Goal: Transaction & Acquisition: Purchase product/service

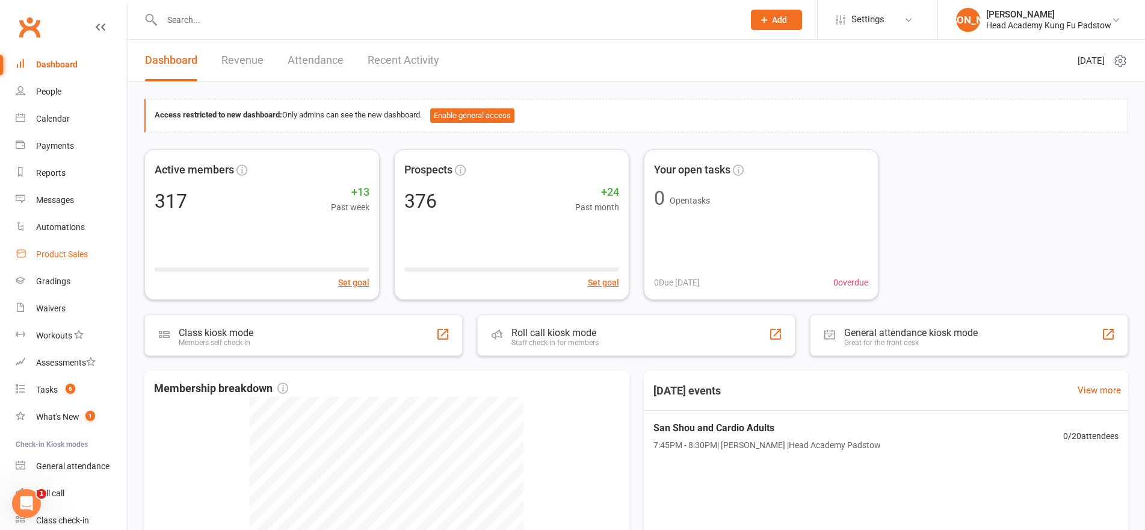
click at [51, 254] on div "Product Sales" at bounding box center [62, 254] width 52 height 10
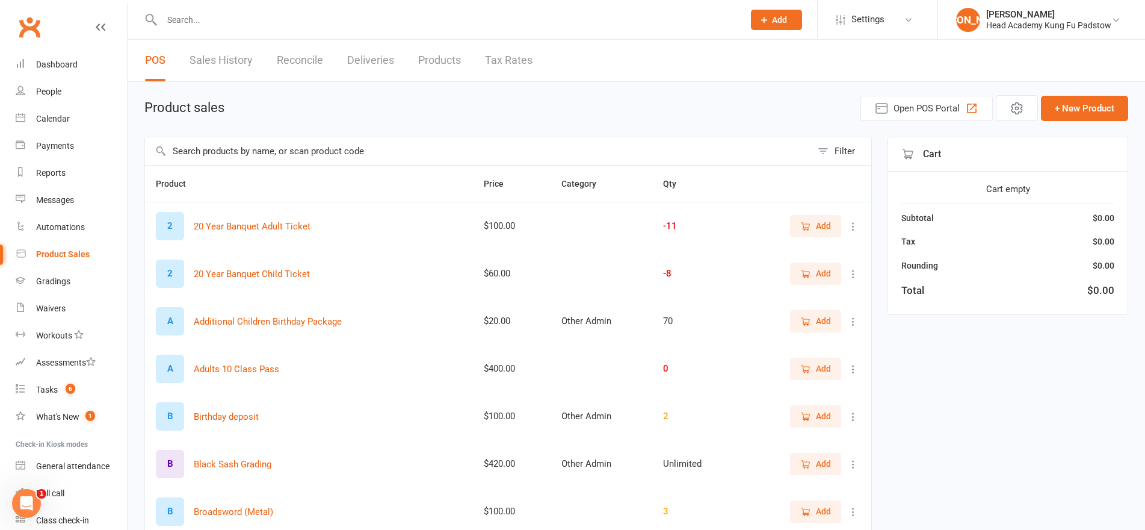
click at [466, 96] on div "Product sales Open POS Portal + New Product" at bounding box center [636, 108] width 984 height 26
click at [962, 106] on button "Open POS Portal" at bounding box center [927, 108] width 132 height 25
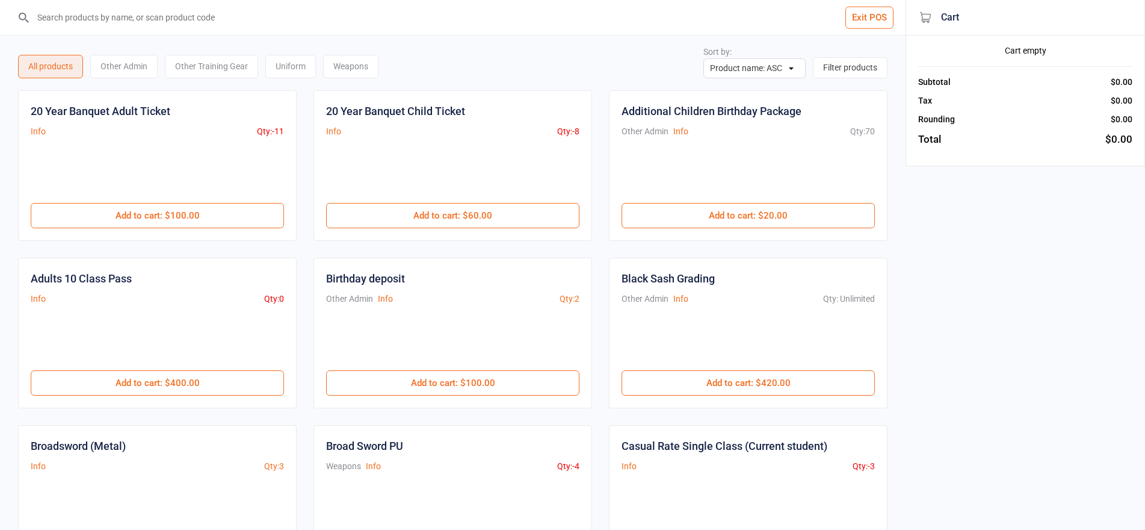
click at [87, 15] on input "search" at bounding box center [460, 17] width 858 height 35
type input "quan"
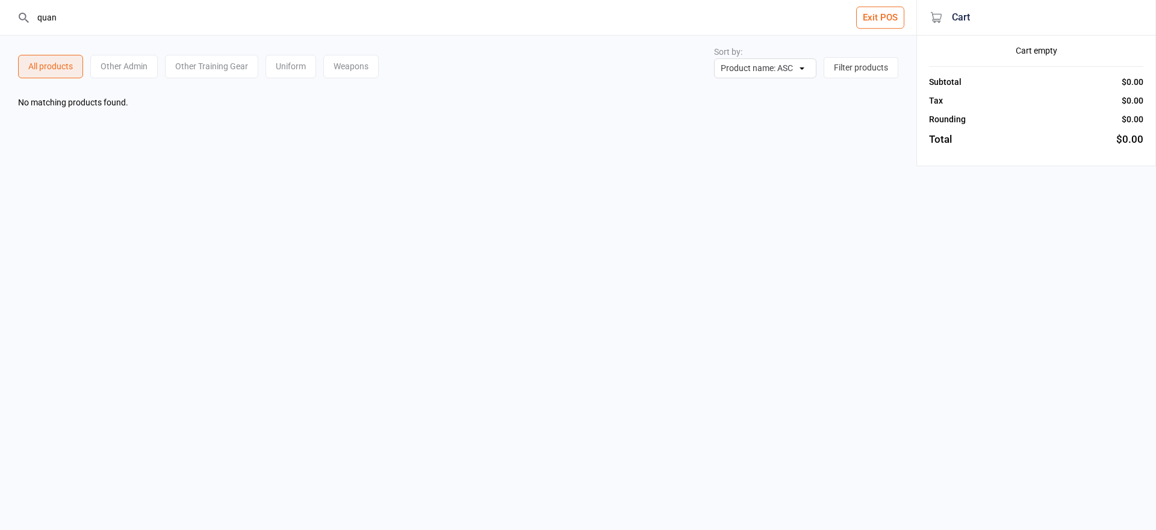
drag, startPoint x: 56, startPoint y: 19, endPoint x: 0, endPoint y: 26, distance: 56.4
click at [0, 26] on header "quan Exit POS" at bounding box center [458, 18] width 916 height 36
click at [869, 30] on input "weapon" at bounding box center [465, 17] width 868 height 35
type input "weapon"
click at [872, 21] on button "Exit POS" at bounding box center [880, 18] width 48 height 22
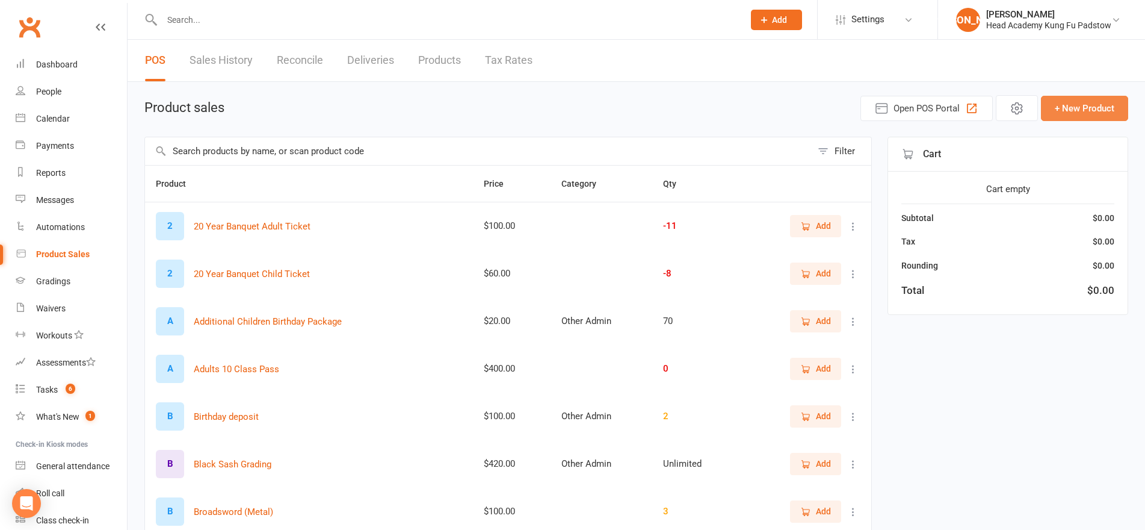
click at [1064, 110] on button "+ New Product" at bounding box center [1084, 108] width 87 height 25
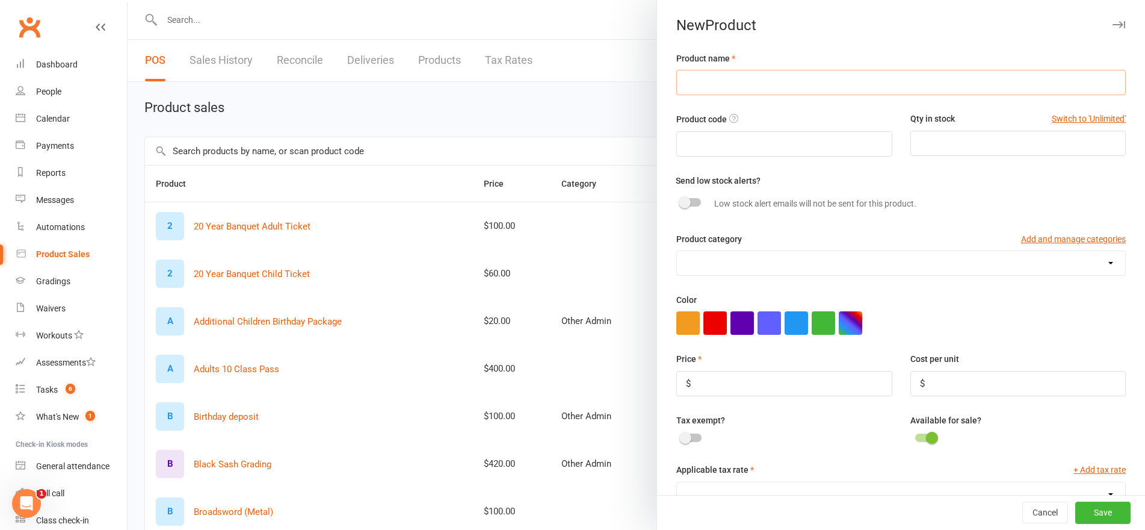
click at [776, 90] on input "text" at bounding box center [902, 82] width 450 height 25
type input "Quan Dao"
drag, startPoint x: 782, startPoint y: 140, endPoint x: 616, endPoint y: 149, distance: 167.0
click at [128, 0] on react-component "New Product Product name Quan Dao Product code 1241241241546 Qty in stock Switc…" at bounding box center [128, 0] width 0 height 0
type input "1212123"
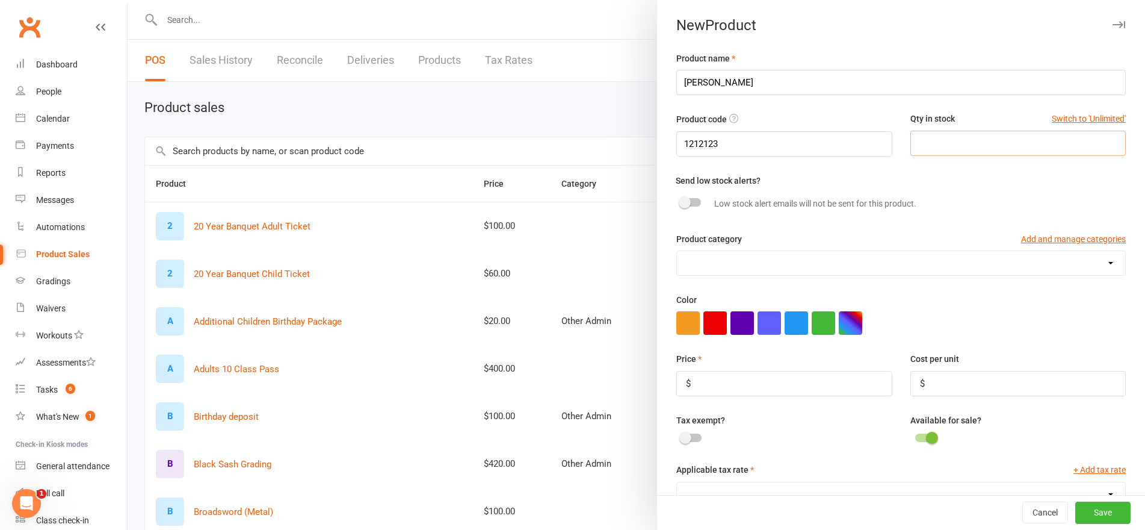
click at [921, 150] on input "number" at bounding box center [1018, 143] width 215 height 25
type input "10"
drag, startPoint x: 736, startPoint y: 140, endPoint x: 728, endPoint y: 140, distance: 7.8
click at [728, 140] on input "1212123" at bounding box center [784, 143] width 215 height 25
type input "12121238"
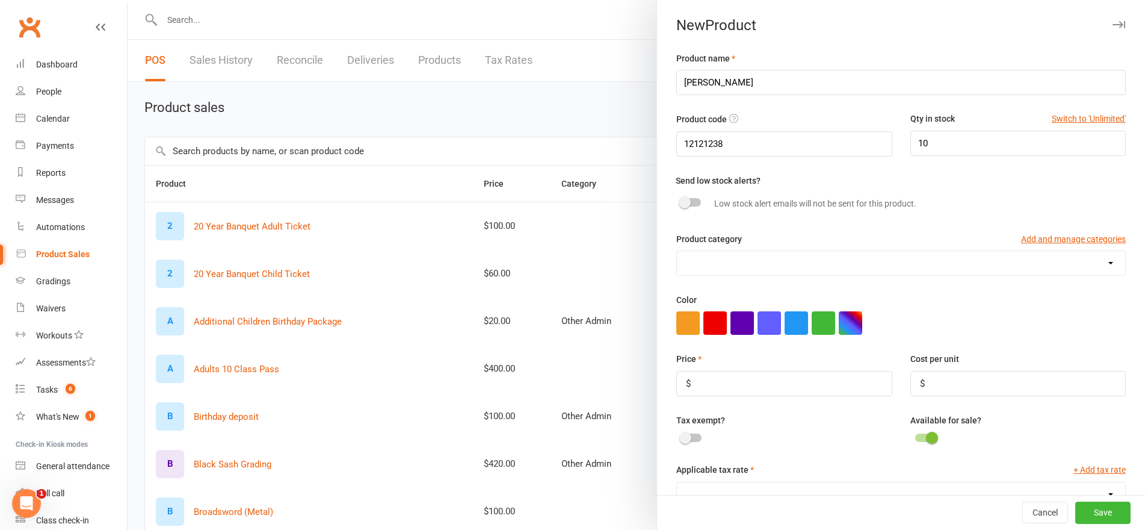
click at [943, 398] on div "Price $ Cost per unit $" at bounding box center [902, 382] width 468 height 61
click at [949, 379] on input "number" at bounding box center [1018, 383] width 215 height 25
type input "15"
click at [832, 382] on input "number" at bounding box center [784, 383] width 215 height 25
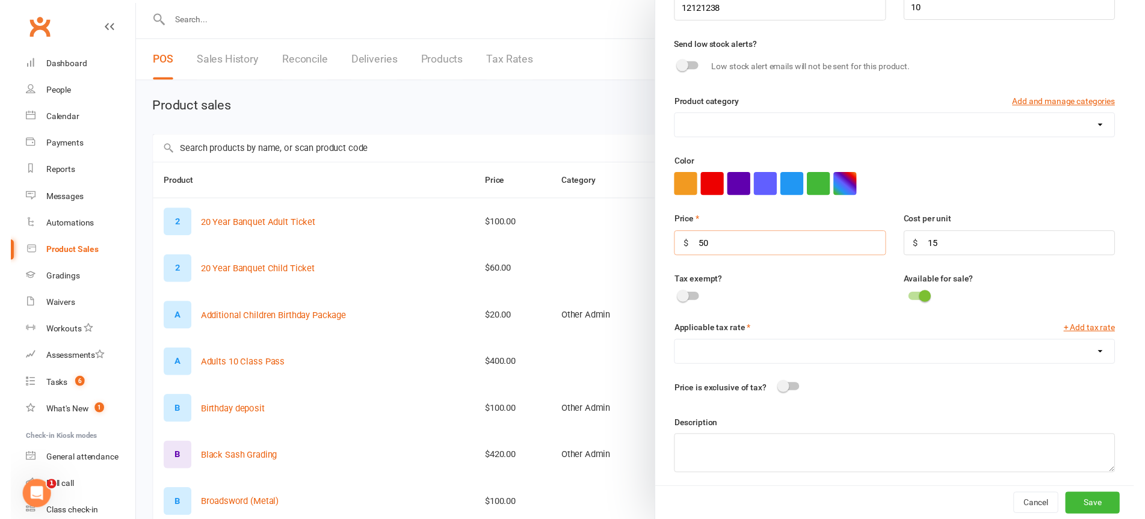
scroll to position [140, 0]
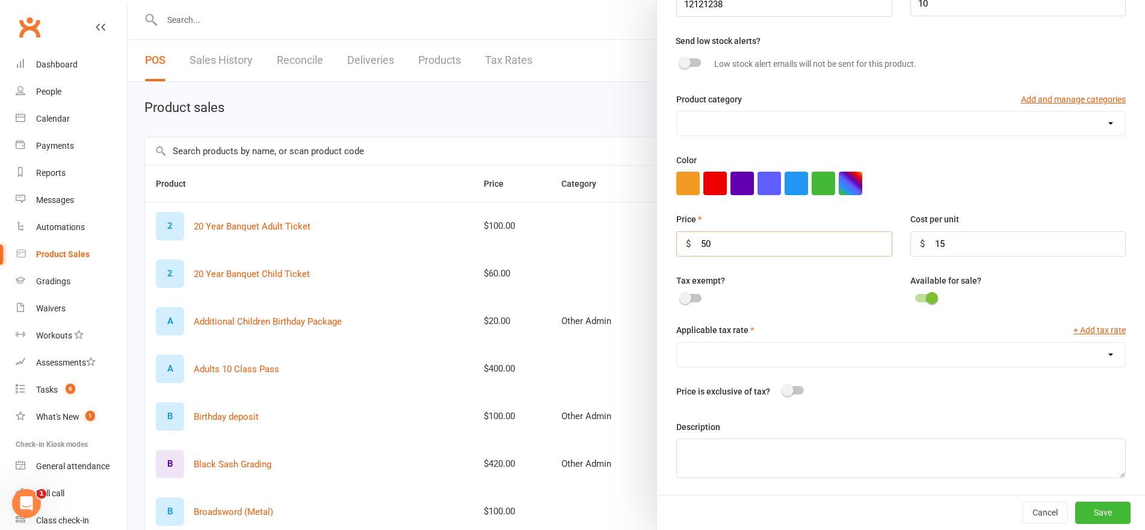
type input "50"
click at [929, 359] on select "GST (10.0%)" at bounding box center [901, 354] width 448 height 24
click at [928, 359] on select "GST (10.0%)" at bounding box center [901, 354] width 448 height 24
select select "762"
click at [677, 342] on select "GST (10.0%)" at bounding box center [901, 354] width 448 height 24
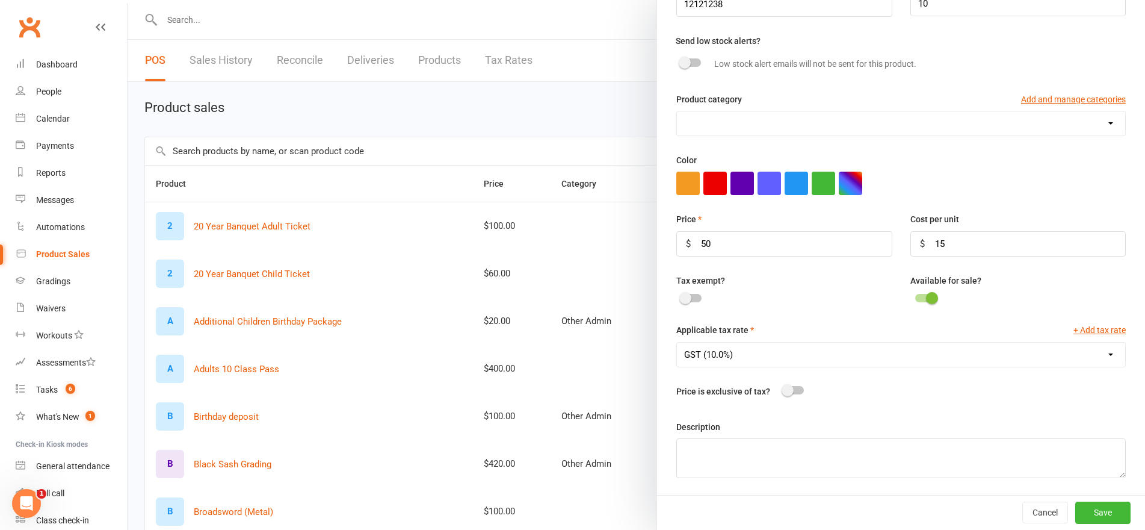
click at [901, 407] on div "Product name Quan Dao Product code 12121238 Qty in stock Switch to 'Unlimited' …" at bounding box center [901, 203] width 488 height 583
click at [1098, 512] on button "Save" at bounding box center [1103, 512] width 55 height 22
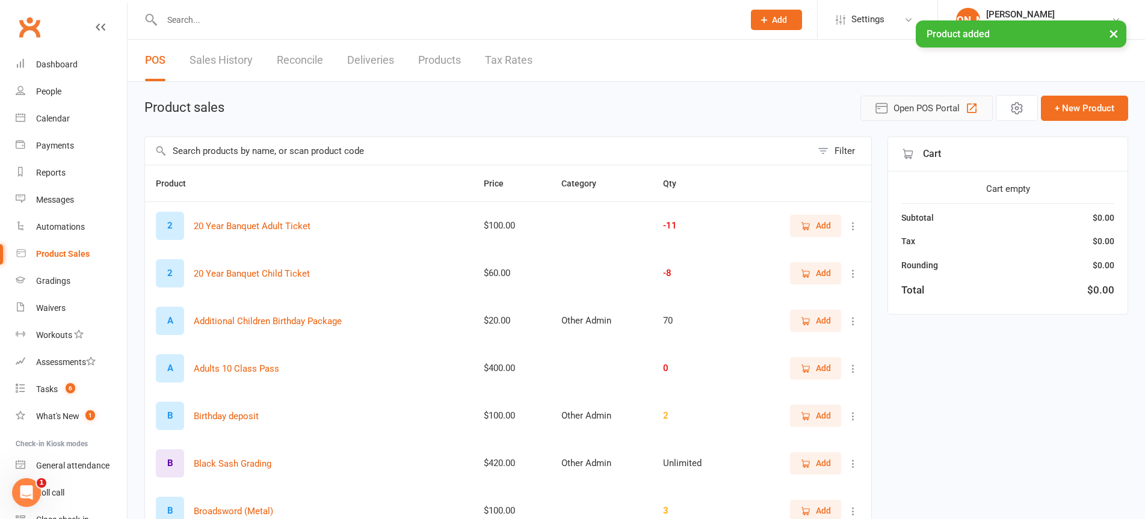
click at [916, 111] on span "Open POS Portal" at bounding box center [927, 108] width 66 height 14
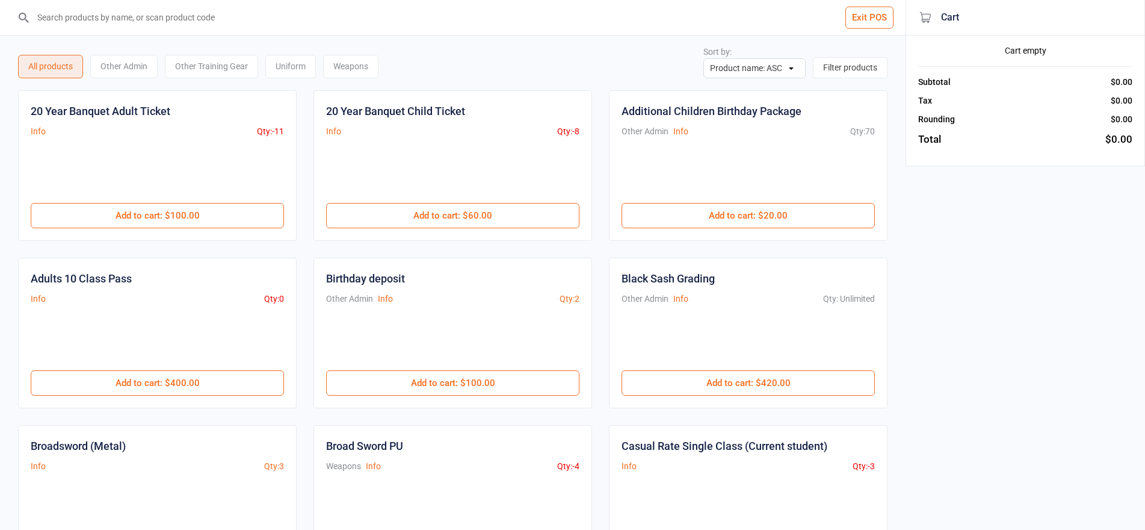
click at [184, 20] on input "search" at bounding box center [460, 17] width 858 height 35
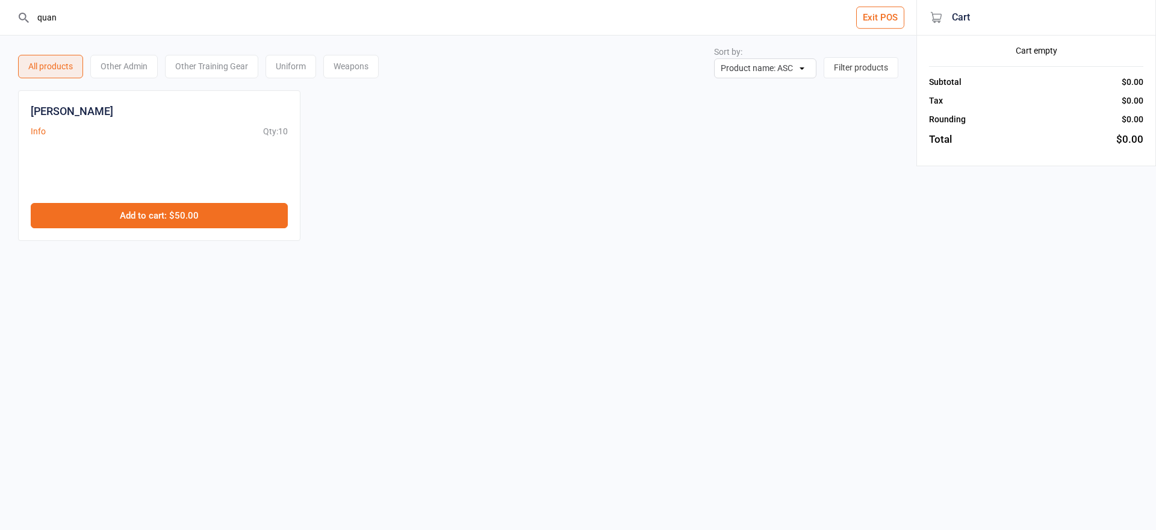
type input "quan"
click at [181, 221] on button "Add to cart : $50.00" at bounding box center [159, 215] width 257 height 25
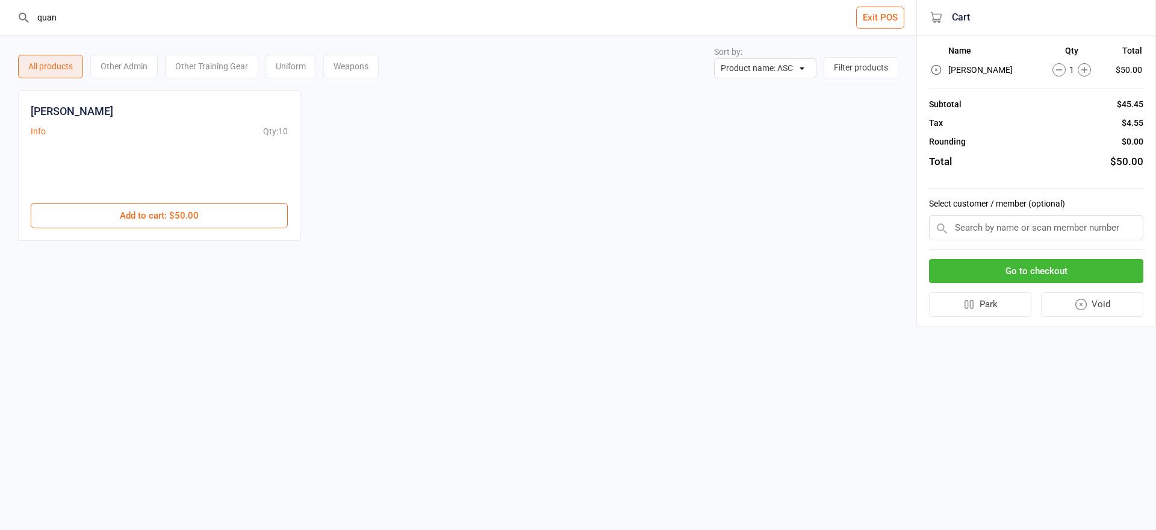
click at [1024, 235] on input "text" at bounding box center [1036, 227] width 214 height 25
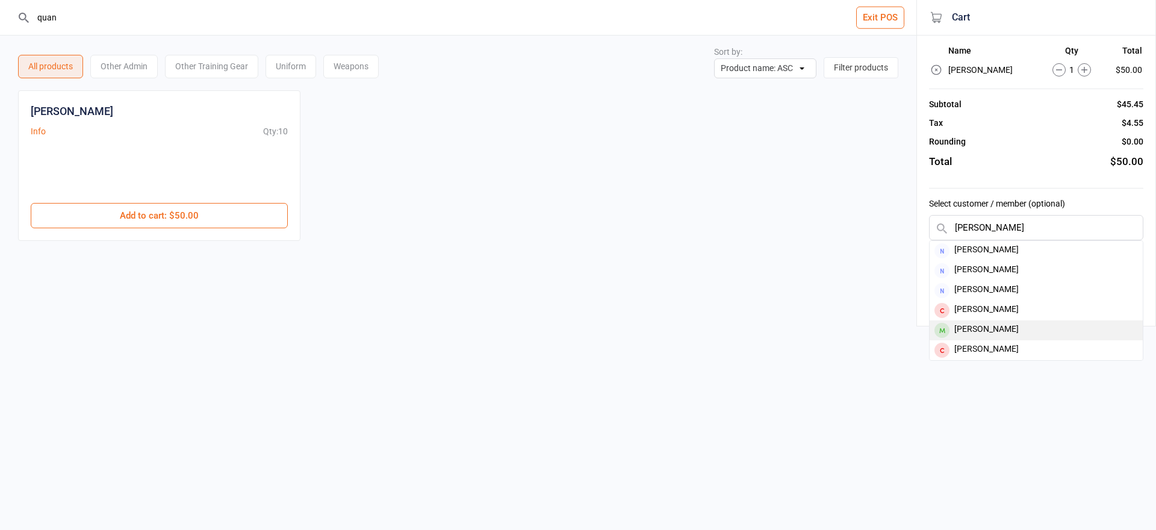
type input "Tony"
click at [991, 324] on div "Tony Giovenali" at bounding box center [1035, 330] width 213 height 20
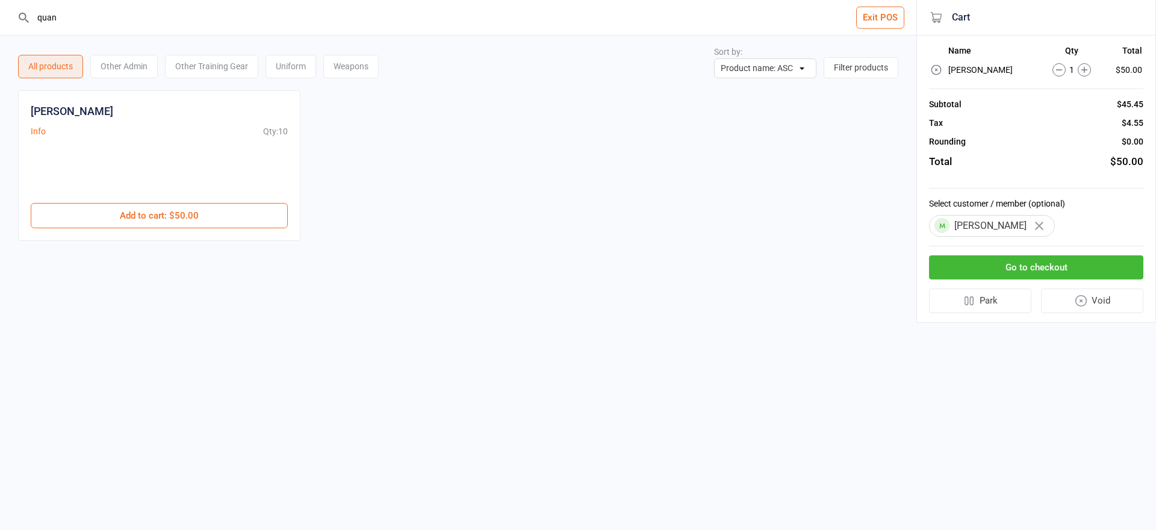
click at [1025, 268] on button "Go to checkout" at bounding box center [1036, 267] width 214 height 25
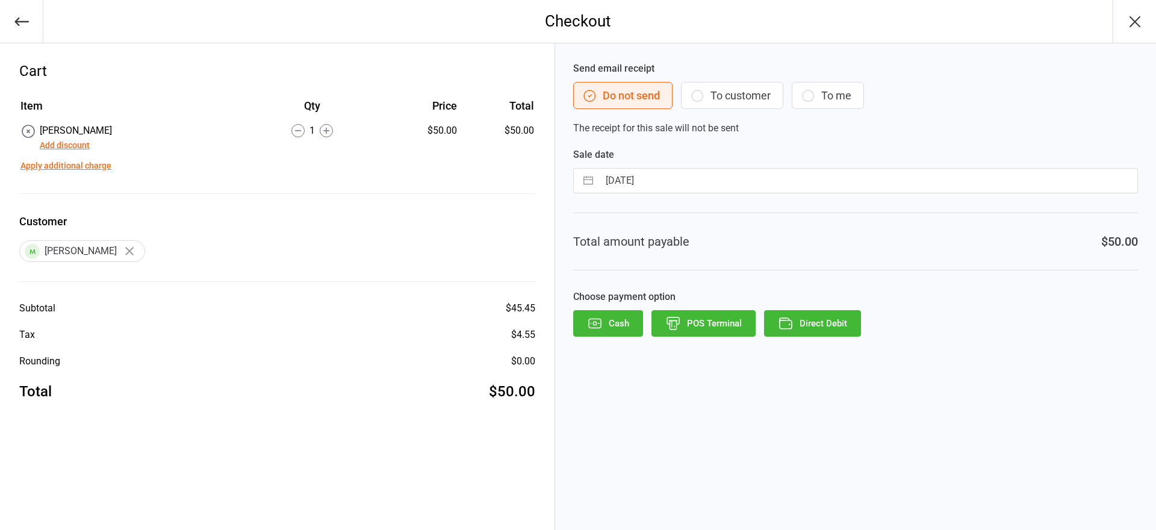
click at [755, 89] on button "To customer" at bounding box center [732, 95] width 102 height 27
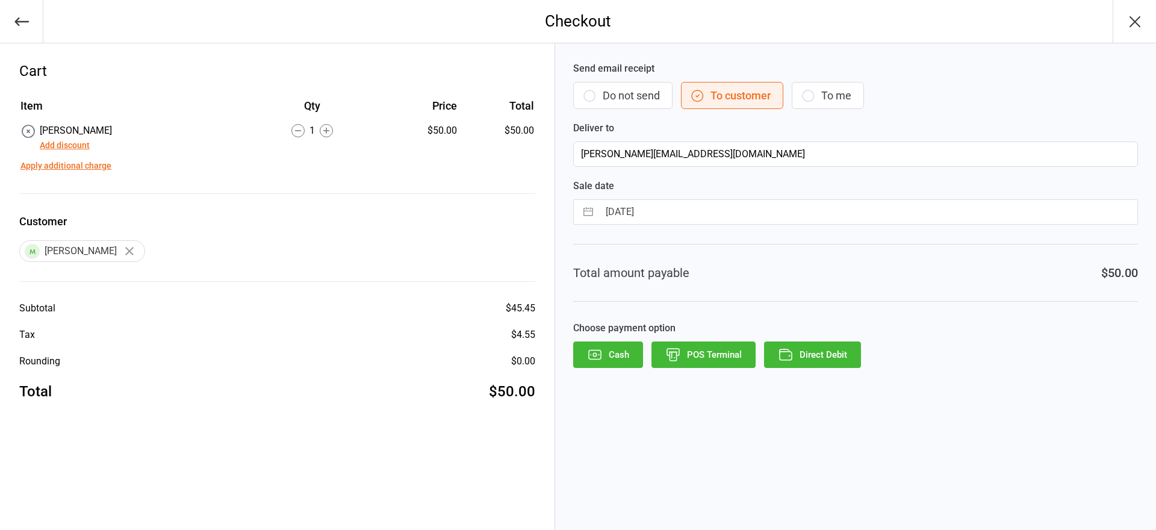
click at [834, 349] on button "Direct Debit" at bounding box center [812, 354] width 97 height 26
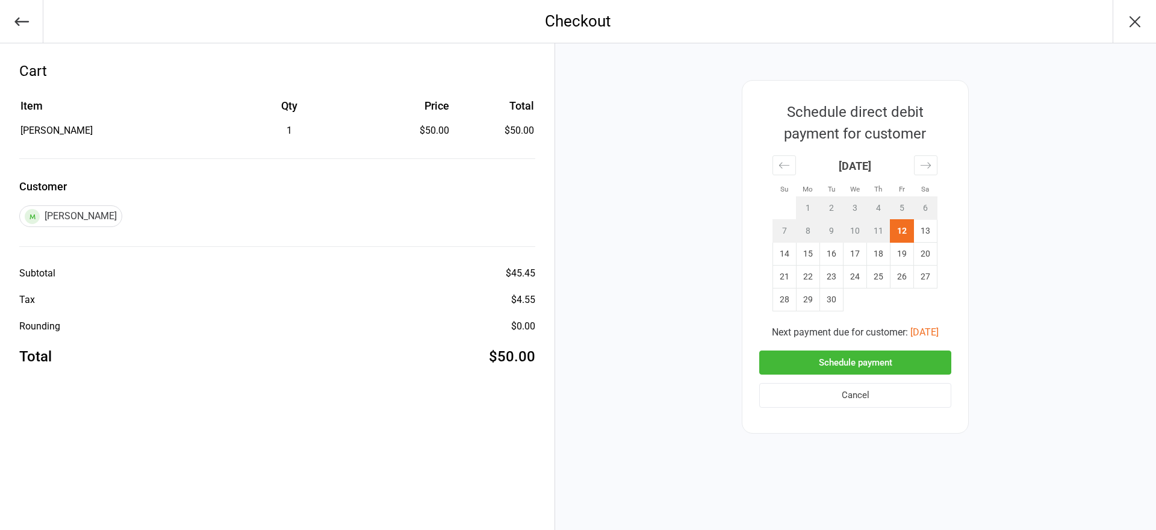
click at [881, 362] on button "Schedule payment" at bounding box center [855, 362] width 192 height 25
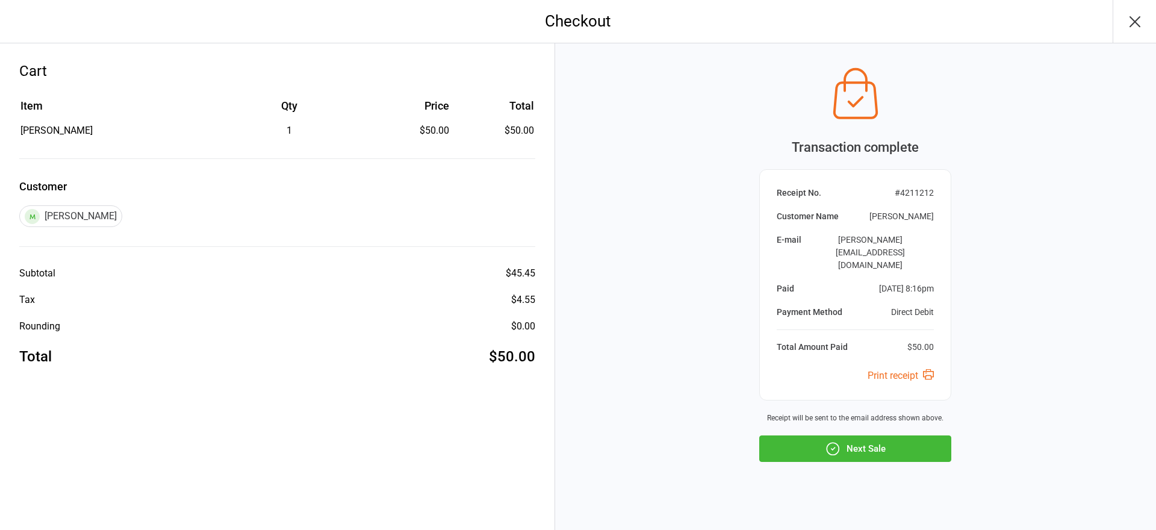
click at [888, 435] on button "Next Sale" at bounding box center [855, 448] width 192 height 26
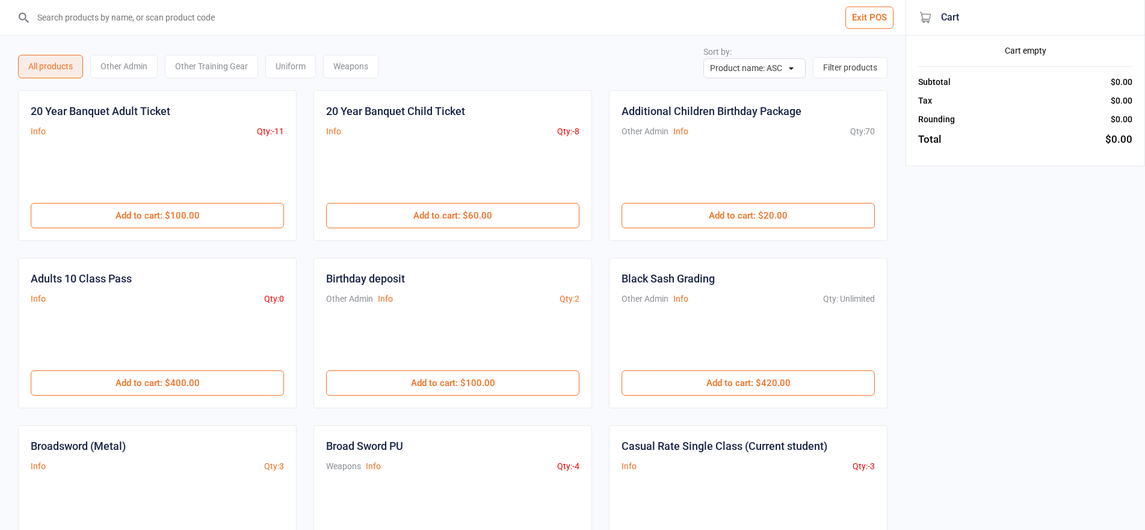
click at [278, 13] on input "search" at bounding box center [460, 17] width 858 height 35
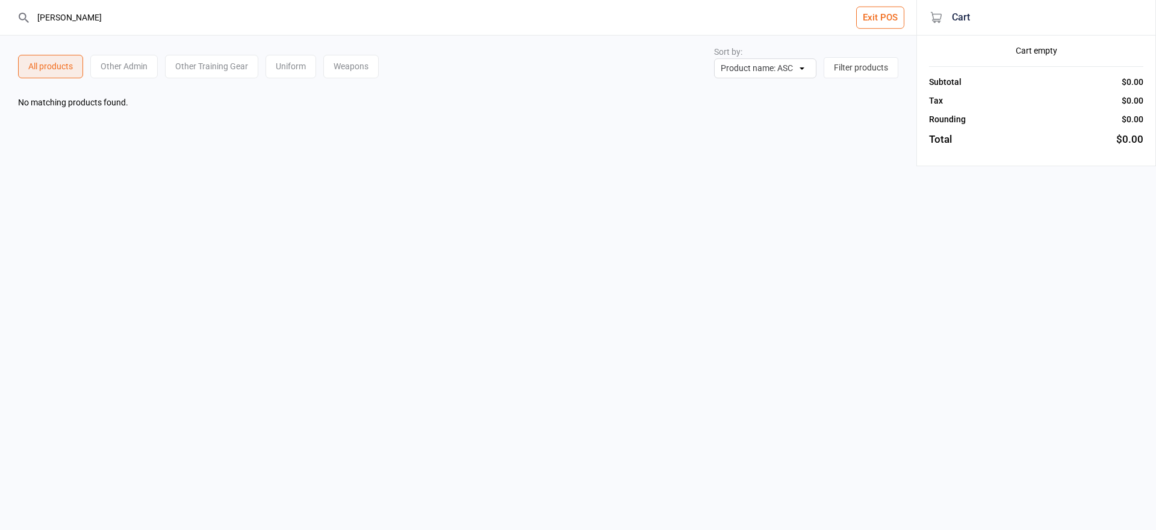
type input "tony"
click at [881, 16] on button "Exit POS" at bounding box center [880, 18] width 48 height 22
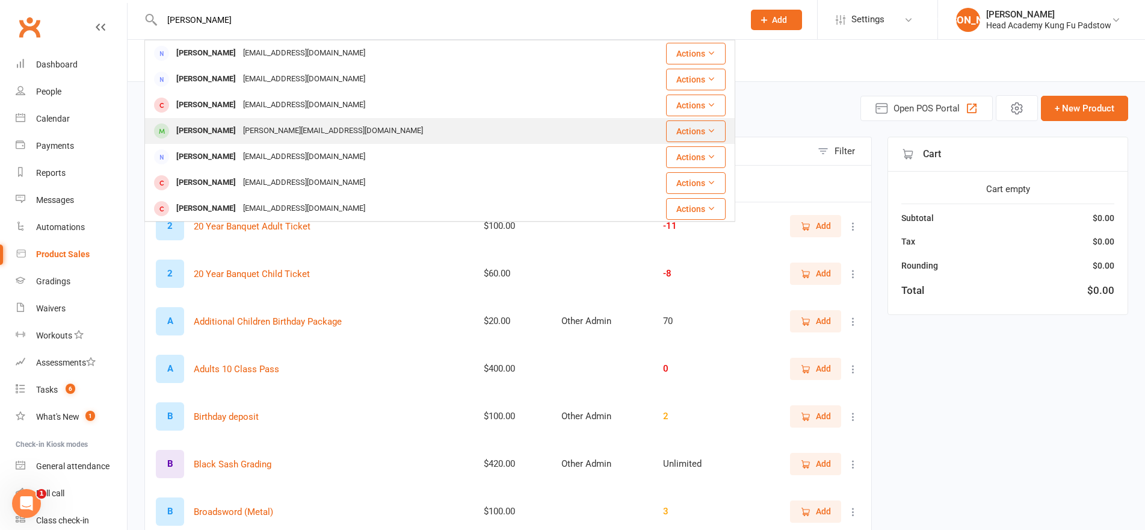
type input "[PERSON_NAME]"
click at [255, 137] on div "[PERSON_NAME][EMAIL_ADDRESS][DOMAIN_NAME]" at bounding box center [333, 130] width 187 height 17
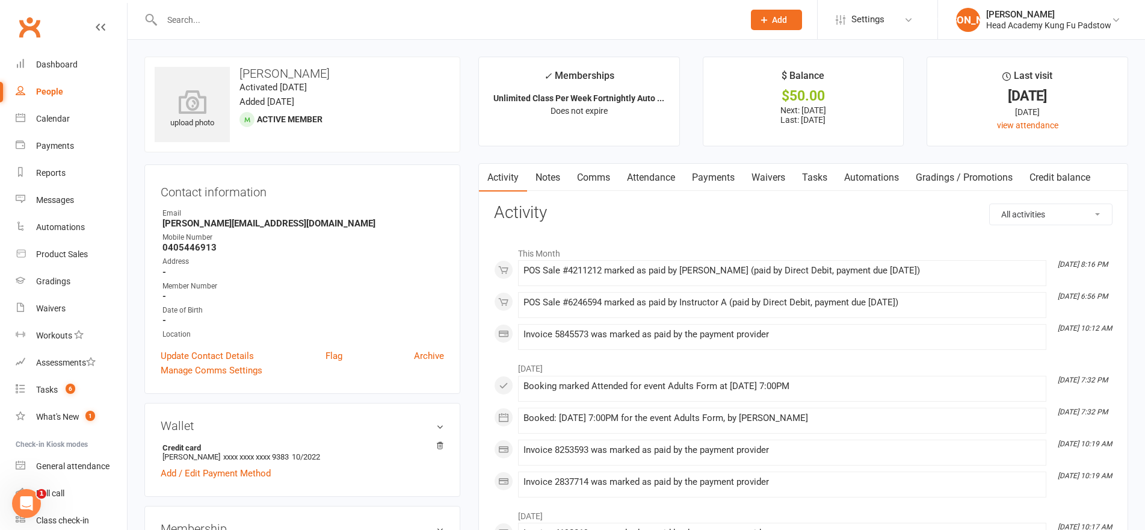
click at [317, 122] on span "Active member" at bounding box center [290, 119] width 66 height 10
click at [720, 179] on link "Payments" at bounding box center [714, 178] width 60 height 28
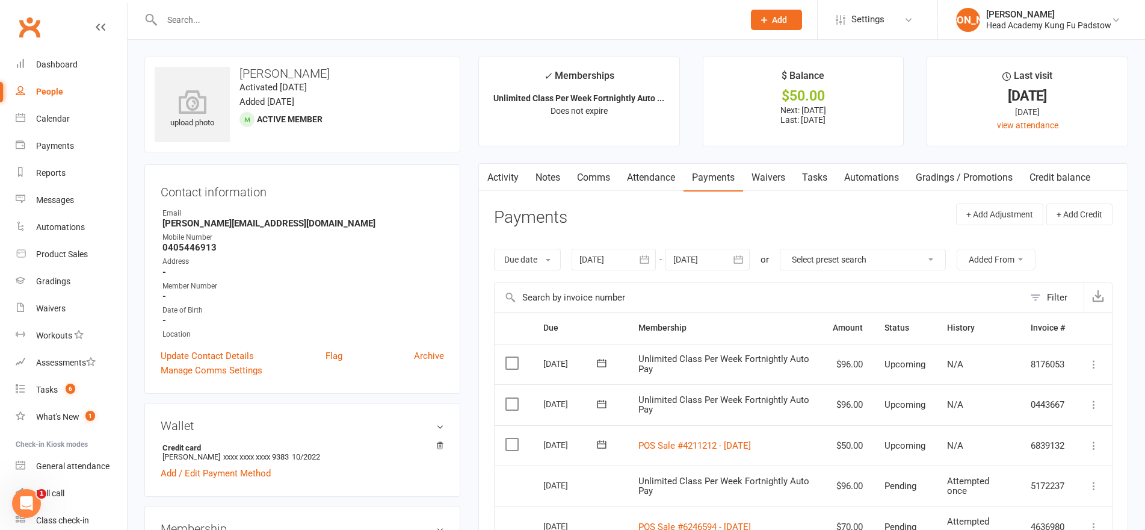
click at [713, 229] on header "Payments + Add Adjustment + Add Credit" at bounding box center [803, 219] width 619 height 33
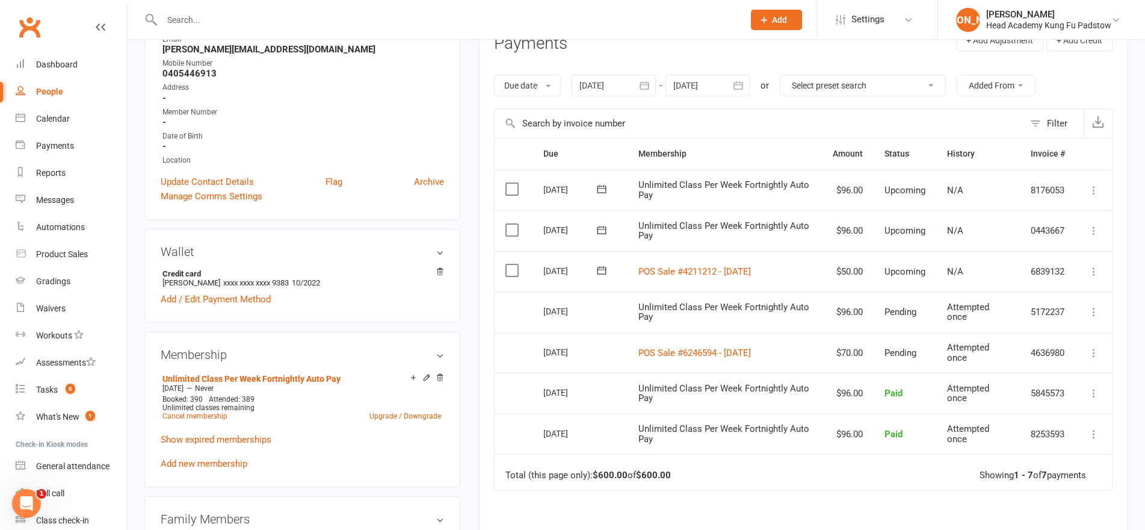
scroll to position [181, 0]
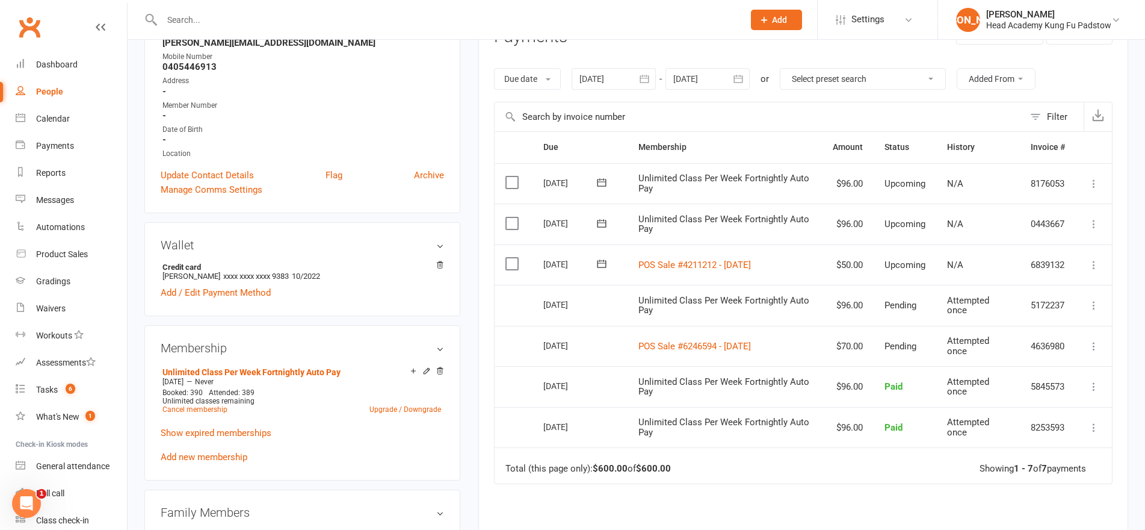
click at [765, 108] on input "text" at bounding box center [760, 116] width 530 height 29
click at [743, 115] on input "text" at bounding box center [760, 116] width 530 height 29
click at [768, 113] on input "text" at bounding box center [760, 116] width 530 height 29
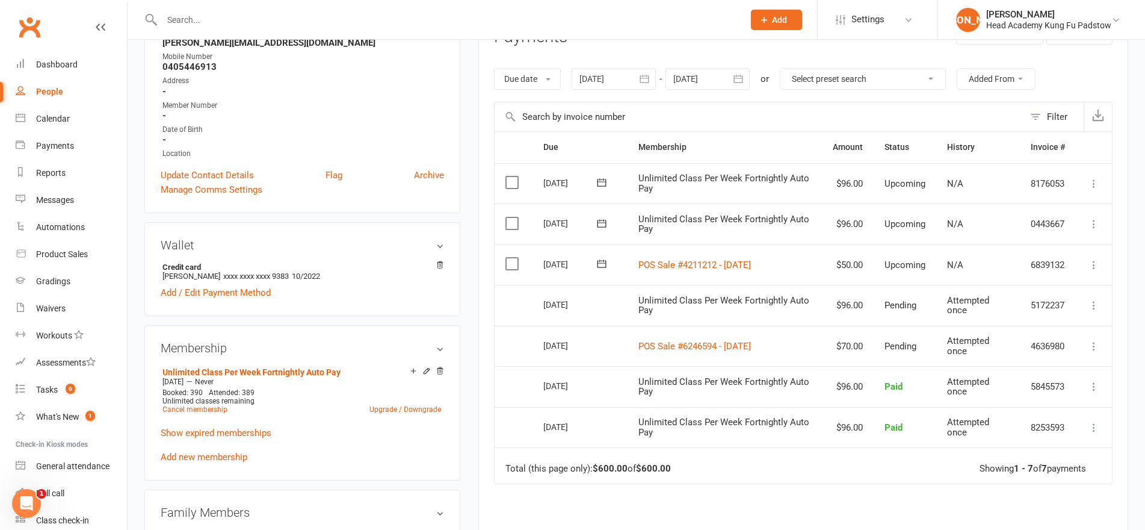
click at [769, 114] on input "text" at bounding box center [760, 116] width 530 height 29
drag, startPoint x: 885, startPoint y: 339, endPoint x: 916, endPoint y: 333, distance: 31.9
click at [894, 336] on td "Pending" at bounding box center [905, 346] width 63 height 41
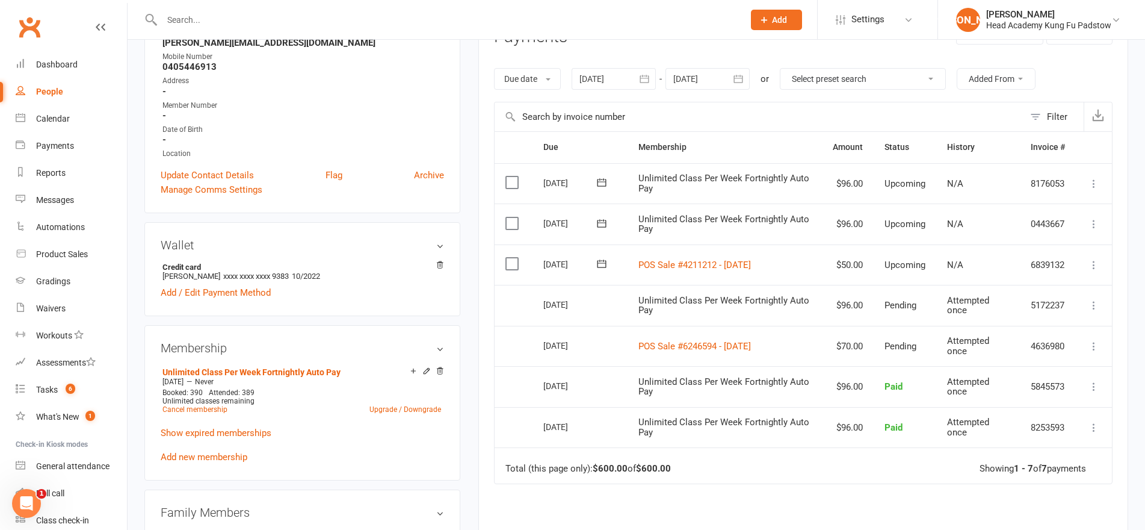
click at [917, 333] on td "Pending" at bounding box center [905, 346] width 63 height 41
click at [925, 330] on td "Pending" at bounding box center [905, 346] width 63 height 41
click at [246, 27] on input "text" at bounding box center [446, 19] width 577 height 17
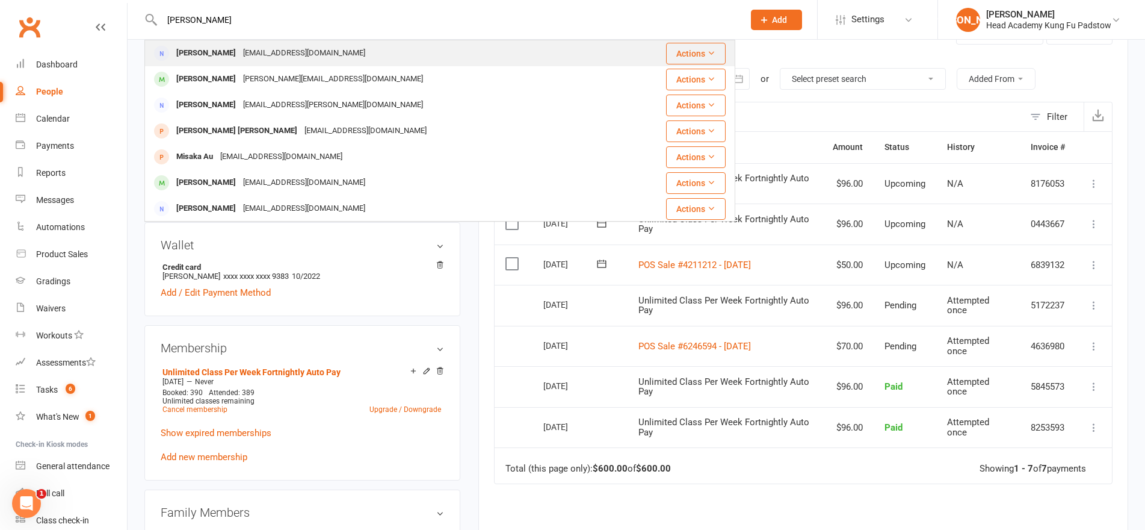
type input "[PERSON_NAME]"
click at [240, 49] on div "[EMAIL_ADDRESS][DOMAIN_NAME]" at bounding box center [304, 53] width 129 height 17
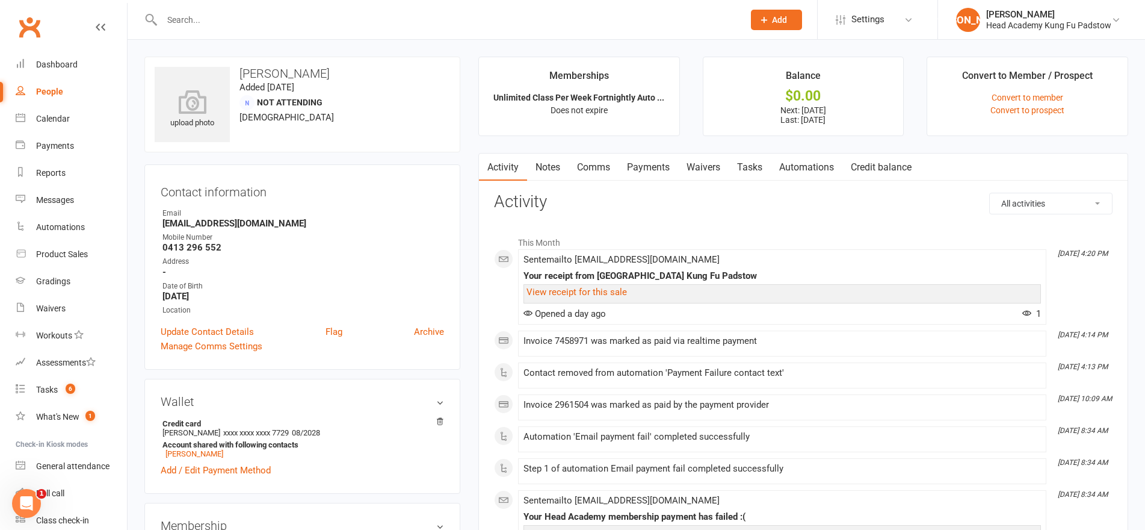
click at [652, 164] on link "Payments" at bounding box center [649, 167] width 60 height 28
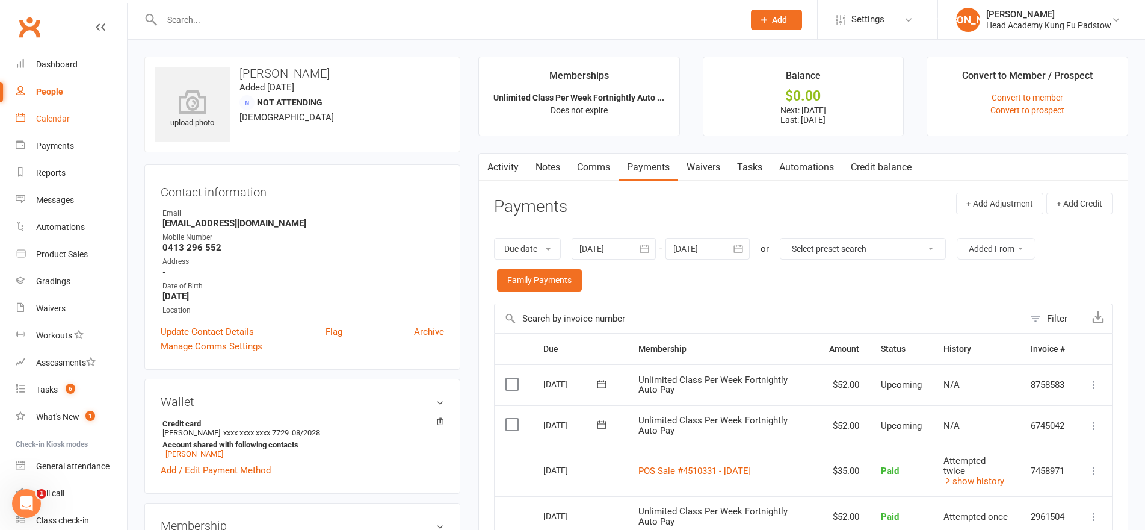
click at [89, 113] on link "Calendar" at bounding box center [71, 118] width 111 height 27
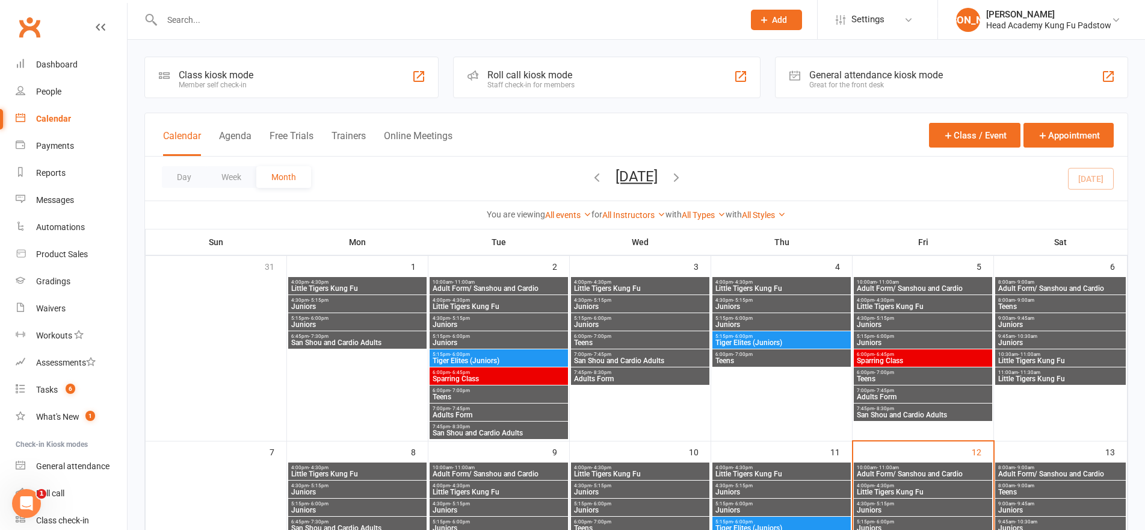
click at [655, 79] on div "Roll call kiosk mode Staff check-in for members" at bounding box center [606, 78] width 307 height 42
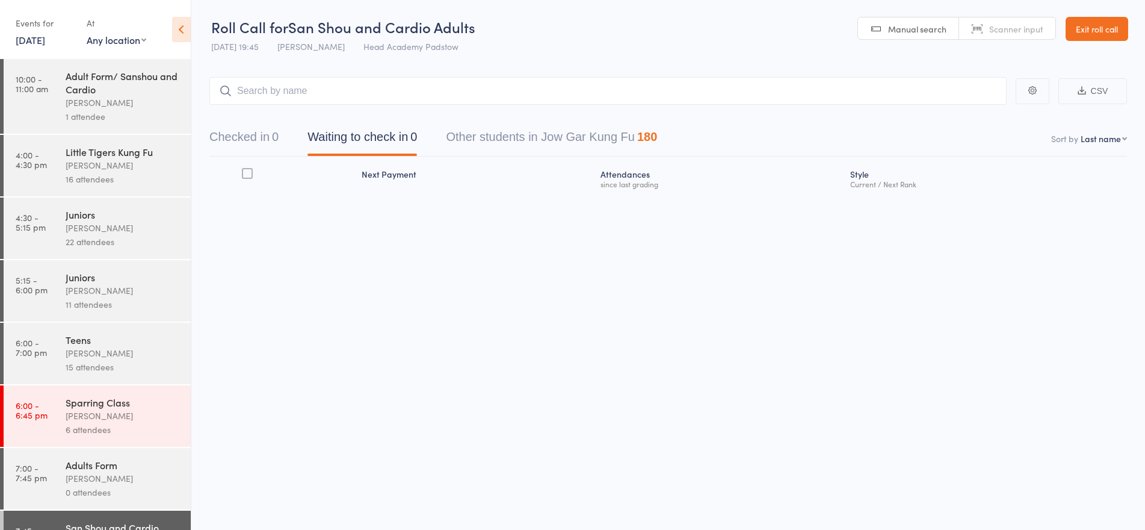
drag, startPoint x: 668, startPoint y: 48, endPoint x: 1046, endPoint y: 48, distance: 377.4
click at [687, 48] on header "Roll Call for San Shou and Cardio Adults [DATE] 19:45 [PERSON_NAME] Head Academ…" at bounding box center [668, 29] width 954 height 59
click at [1076, 23] on link "Exit roll call" at bounding box center [1097, 29] width 63 height 24
